Goal: Entertainment & Leisure: Consume media (video, audio)

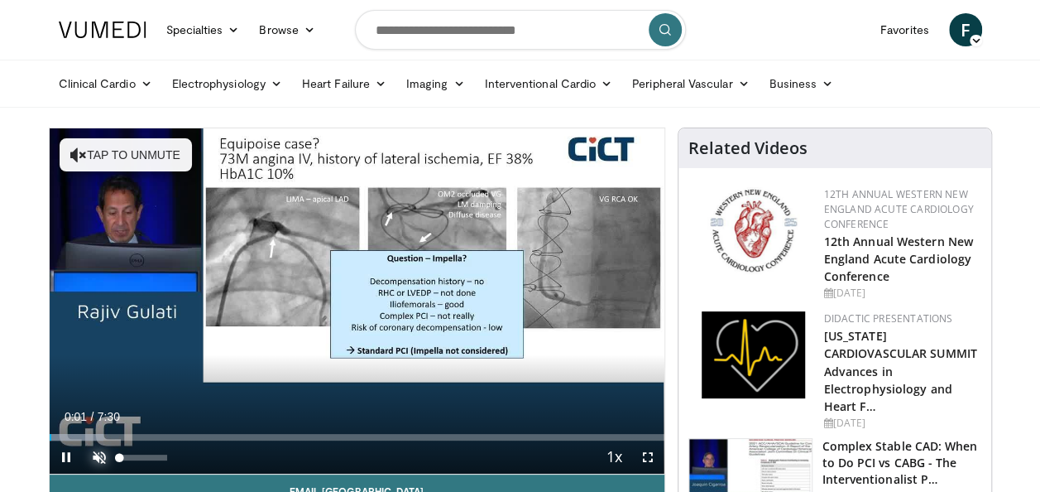
click at [89, 458] on span "Video Player" at bounding box center [99, 456] width 33 height 33
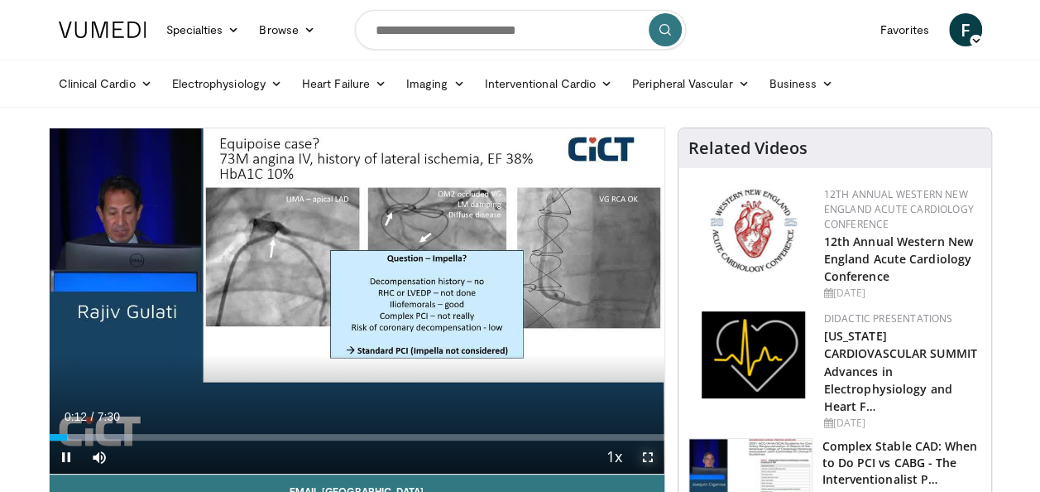
click at [645, 454] on span "Video Player" at bounding box center [647, 456] width 33 height 33
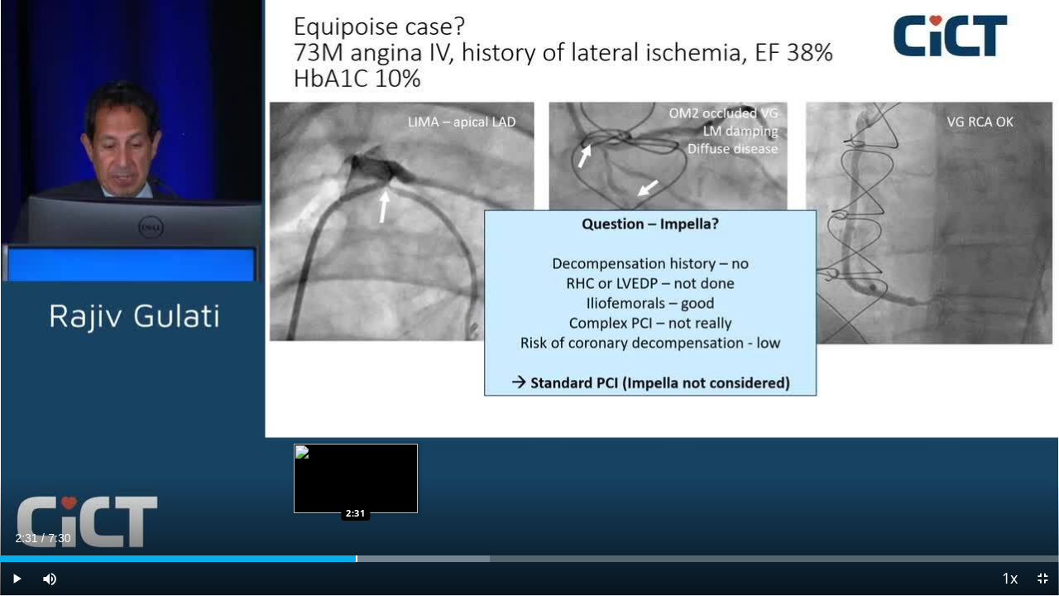
click at [356, 491] on div "Loaded : 46.24% 2:31 2:31" at bounding box center [529, 554] width 1059 height 16
